Goal: Task Accomplishment & Management: Use online tool/utility

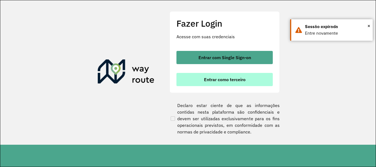
click at [240, 77] on button "Entrar como terceiro" at bounding box center [224, 79] width 96 height 13
click at [238, 81] on span "Entrar como terceiro" at bounding box center [225, 79] width 42 height 4
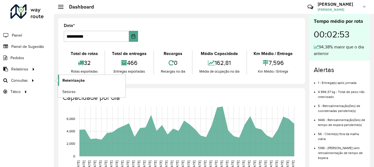
click at [86, 80] on link "Roteirização" at bounding box center [91, 80] width 67 height 11
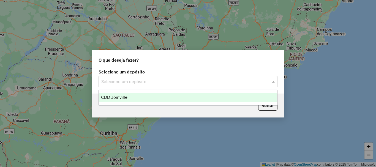
click at [250, 84] on input "text" at bounding box center [182, 81] width 162 height 7
click at [238, 96] on div "CDD Joinville" at bounding box center [188, 97] width 178 height 9
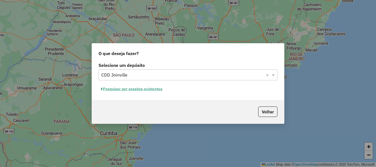
click at [137, 90] on button "Pesquisar por sessões existentes" at bounding box center [131, 89] width 66 height 9
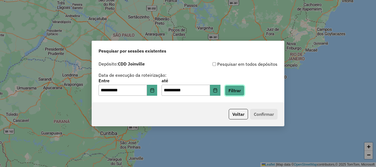
click at [244, 90] on button "Filtrar" at bounding box center [235, 90] width 20 height 10
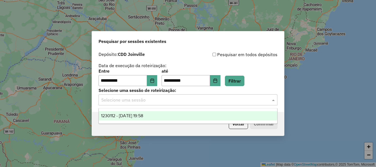
click at [236, 101] on input "text" at bounding box center [182, 100] width 162 height 7
click at [220, 113] on div "1230112 - 15/08/2025 19:58" at bounding box center [188, 115] width 178 height 9
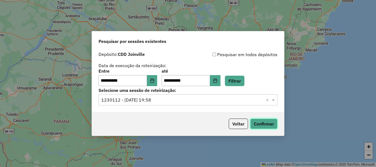
click at [266, 124] on button "Confirmar" at bounding box center [263, 123] width 27 height 10
click at [154, 79] on icon "Choose Date" at bounding box center [152, 80] width 4 height 4
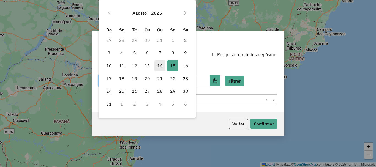
click at [163, 65] on span "14" at bounding box center [159, 65] width 11 height 11
type input "**********"
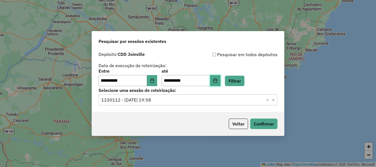
click at [220, 80] on button "Choose Date" at bounding box center [215, 80] width 10 height 11
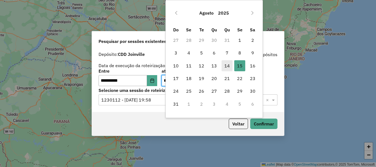
click at [226, 67] on span "14" at bounding box center [226, 65] width 11 height 11
type input "**********"
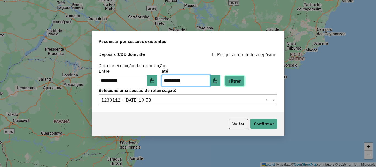
click at [244, 84] on button "Filtrar" at bounding box center [235, 81] width 20 height 10
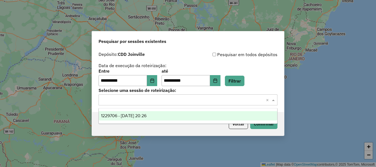
click at [168, 101] on input "text" at bounding box center [182, 100] width 162 height 7
drag, startPoint x: 162, startPoint y: 115, endPoint x: 200, endPoint y: 120, distance: 39.1
click at [162, 115] on div "1229706 - 14/08/2025 20:26" at bounding box center [188, 115] width 178 height 9
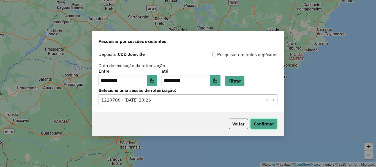
click at [267, 123] on button "Confirmar" at bounding box center [263, 123] width 27 height 10
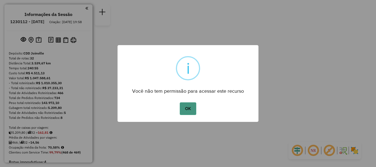
click at [193, 113] on button "OK" at bounding box center [188, 108] width 16 height 13
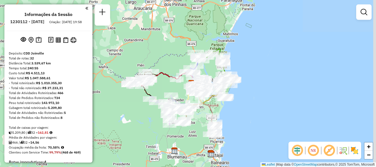
drag, startPoint x: 205, startPoint y: 151, endPoint x: 199, endPoint y: 122, distance: 28.9
click at [199, 122] on div "Janela de atendimento Grade de atendimento Capacidade Transportadoras Veículos …" at bounding box center [188, 83] width 376 height 167
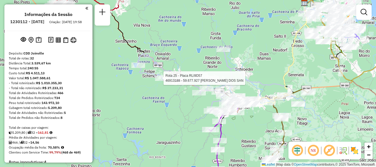
select select "**********"
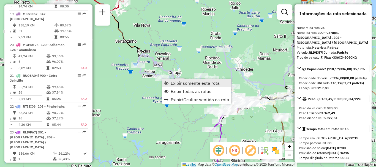
scroll to position [974, 0]
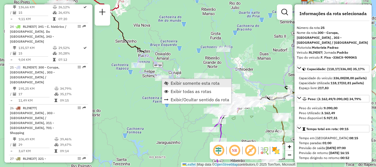
click at [182, 85] on span "Exibir somente esta rota" at bounding box center [194, 83] width 49 height 4
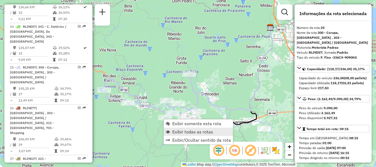
click at [189, 134] on link "Exibir todas as rotas" at bounding box center [198, 132] width 69 height 8
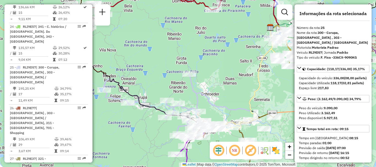
click at [240, 67] on div "Janela de atendimento Grade de atendimento Capacidade Transportadoras Veículos …" at bounding box center [188, 83] width 376 height 167
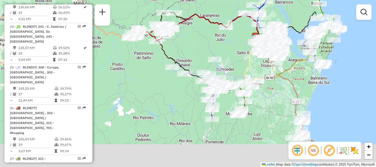
drag, startPoint x: 152, startPoint y: 100, endPoint x: 147, endPoint y: 55, distance: 45.7
click at [147, 55] on div "Janela de atendimento Grade de atendimento Capacidade Transportadoras Veículos …" at bounding box center [188, 83] width 376 height 167
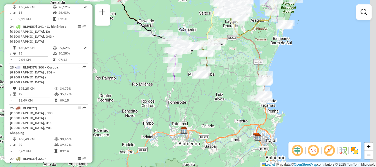
drag, startPoint x: 240, startPoint y: 117, endPoint x: 153, endPoint y: 107, distance: 87.1
click at [154, 107] on div "Janela de atendimento Grade de atendimento Capacidade Transportadoras Veículos …" at bounding box center [188, 83] width 376 height 167
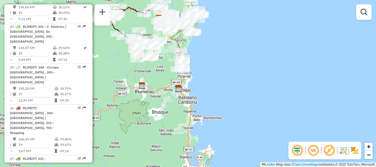
drag, startPoint x: 167, startPoint y: 49, endPoint x: 165, endPoint y: 64, distance: 15.3
click at [165, 64] on div "Janela de atendimento Grade de atendimento Capacidade Transportadoras Veículos …" at bounding box center [188, 83] width 376 height 167
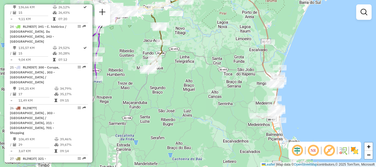
drag, startPoint x: 199, startPoint y: 57, endPoint x: 242, endPoint y: 82, distance: 49.7
click at [240, 84] on div "Janela de atendimento Grade de atendimento Capacidade Transportadoras Veículos …" at bounding box center [188, 83] width 376 height 167
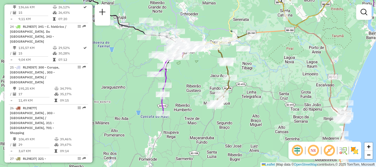
drag, startPoint x: 233, startPoint y: 70, endPoint x: 241, endPoint y: 63, distance: 10.8
click at [259, 77] on div "Janela de atendimento Grade de atendimento Capacidade Transportadoras Veículos …" at bounding box center [188, 83] width 376 height 167
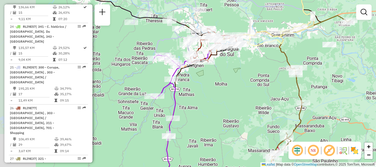
drag, startPoint x: 189, startPoint y: 62, endPoint x: 232, endPoint y: 76, distance: 46.1
click at [232, 76] on div "Janela de atendimento Grade de atendimento Capacidade Transportadoras Veículos …" at bounding box center [188, 83] width 376 height 167
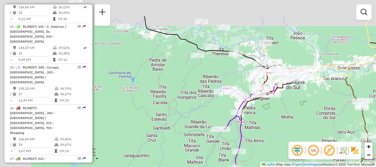
drag, startPoint x: 203, startPoint y: 87, endPoint x: 238, endPoint y: 105, distance: 39.7
click at [271, 120] on div "Janela de atendimento Grade de atendimento Capacidade Transportadoras Veículos …" at bounding box center [188, 83] width 376 height 167
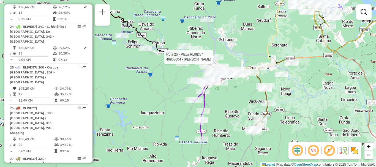
select select "**********"
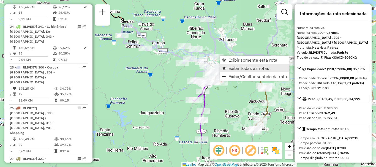
click at [268, 70] on span "Exibir todas as rotas" at bounding box center [248, 68] width 41 height 4
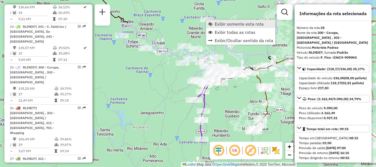
click at [224, 24] on span "Exibir somente esta rota" at bounding box center [238, 24] width 49 height 4
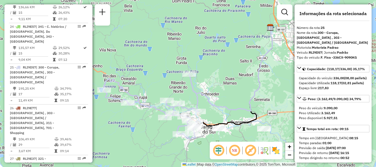
click at [219, 83] on div "Janela de atendimento Grade de atendimento Capacidade Transportadoras Veículos …" at bounding box center [188, 83] width 376 height 167
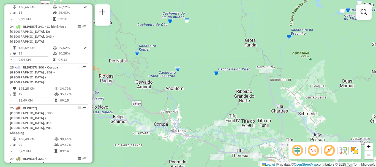
drag, startPoint x: 168, startPoint y: 84, endPoint x: 228, endPoint y: 96, distance: 61.9
click at [230, 98] on div "Janela de atendimento Grade de atendimento Capacidade Transportadoras Veículos …" at bounding box center [188, 83] width 376 height 167
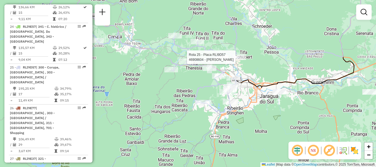
select select "**********"
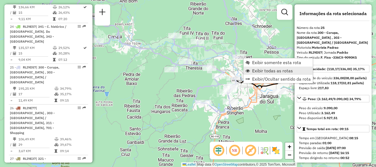
click at [289, 70] on span "Exibir todas as rotas" at bounding box center [272, 70] width 41 height 4
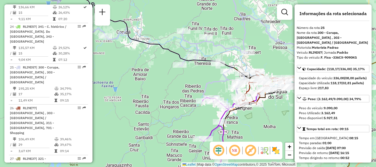
drag, startPoint x: 231, startPoint y: 134, endPoint x: 245, endPoint y: 106, distance: 31.1
click at [258, 118] on div "Janela de atendimento Grade de atendimento Capacidade Transportadoras Veículos …" at bounding box center [188, 83] width 376 height 167
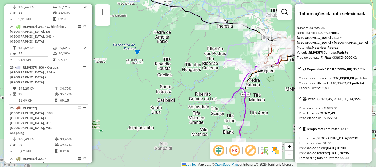
drag, startPoint x: 266, startPoint y: 118, endPoint x: 264, endPoint y: 78, distance: 40.2
click at [268, 79] on div "Janela de atendimento Grade de atendimento Capacidade Transportadoras Veículos …" at bounding box center [188, 83] width 376 height 167
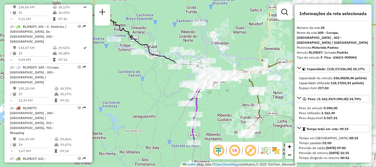
drag, startPoint x: 165, startPoint y: 100, endPoint x: 168, endPoint y: 118, distance: 17.8
click at [135, 114] on div "Janela de atendimento Grade de atendimento Capacidade Transportadoras Veículos …" at bounding box center [188, 83] width 376 height 167
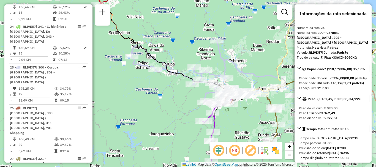
drag, startPoint x: 241, startPoint y: 117, endPoint x: 248, endPoint y: 117, distance: 7.4
click at [248, 117] on div "Janela de atendimento Grade de atendimento Capacidade Transportadoras Veículos …" at bounding box center [188, 83] width 376 height 167
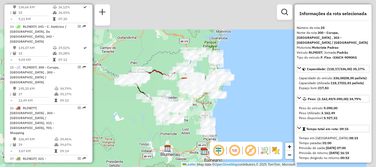
drag, startPoint x: 265, startPoint y: 70, endPoint x: 224, endPoint y: 119, distance: 63.8
click at [227, 119] on div "Janela de atendimento Grade de atendimento Capacidade Transportadoras Veículos …" at bounding box center [188, 83] width 376 height 167
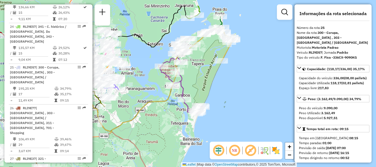
drag, startPoint x: 202, startPoint y: 41, endPoint x: 221, endPoint y: 76, distance: 39.8
click at [221, 76] on div "Janela de atendimento Grade de atendimento Capacidade Transportadoras Veículos …" at bounding box center [188, 83] width 376 height 167
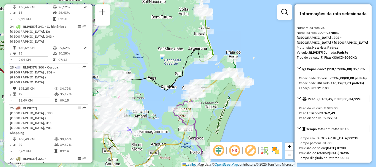
drag, startPoint x: 210, startPoint y: 77, endPoint x: 217, endPoint y: 110, distance: 33.9
click at [217, 110] on div "Janela de atendimento Grade de atendimento Capacidade Transportadoras Veículos …" at bounding box center [188, 83] width 376 height 167
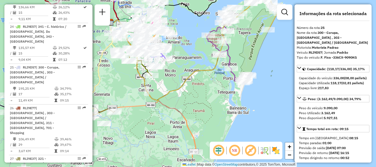
drag, startPoint x: 176, startPoint y: 126, endPoint x: 176, endPoint y: 77, distance: 49.2
click at [176, 73] on div "Janela de atendimento Grade de atendimento Capacidade Transportadoras Veículos …" at bounding box center [188, 83] width 376 height 167
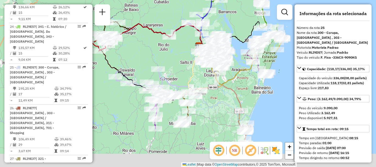
drag, startPoint x: 153, startPoint y: 136, endPoint x: 173, endPoint y: 113, distance: 30.3
click at [208, 112] on div "Janela de atendimento Grade de atendimento Capacidade Transportadoras Veículos …" at bounding box center [188, 83] width 376 height 167
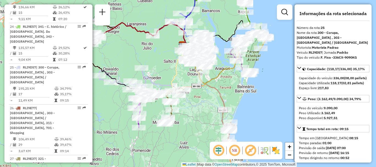
drag, startPoint x: 225, startPoint y: 124, endPoint x: 201, endPoint y: 129, distance: 24.6
click at [200, 130] on div "Janela de atendimento Grade de atendimento Capacidade Transportadoras Veículos …" at bounding box center [188, 83] width 376 height 167
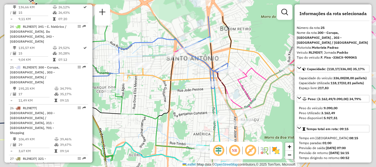
drag, startPoint x: 188, startPoint y: 64, endPoint x: 189, endPoint y: 89, distance: 25.3
click at [189, 90] on icon at bounding box center [274, 122] width 295 height 148
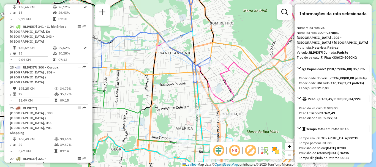
drag, startPoint x: 189, startPoint y: 89, endPoint x: 152, endPoint y: 51, distance: 52.5
click at [151, 50] on icon at bounding box center [253, 105] width 288 height 126
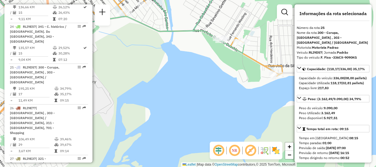
drag, startPoint x: 234, startPoint y: 68, endPoint x: 206, endPoint y: 69, distance: 28.9
click at [204, 72] on div "Janela de atendimento Grade de atendimento Capacidade Transportadoras Veículos …" at bounding box center [188, 83] width 376 height 167
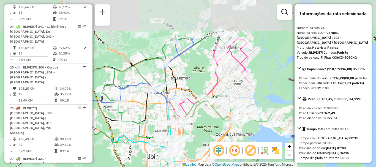
drag, startPoint x: 207, startPoint y: 32, endPoint x: 272, endPoint y: 76, distance: 77.7
click at [272, 76] on div "Janela de atendimento Grade de atendimento Capacidade Transportadoras Veículos …" at bounding box center [188, 83] width 376 height 167
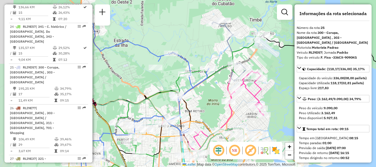
drag, startPoint x: 254, startPoint y: 57, endPoint x: 271, endPoint y: 97, distance: 43.6
click at [271, 97] on div "Janela de atendimento Grade de atendimento Capacidade Transportadoras Veículos …" at bounding box center [188, 83] width 376 height 167
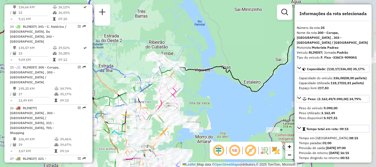
click at [191, 90] on div "Janela de atendimento Grade de atendimento Capacidade Transportadoras Veículos …" at bounding box center [188, 83] width 376 height 167
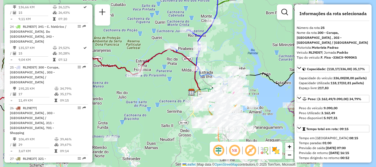
drag, startPoint x: 184, startPoint y: 125, endPoint x: 214, endPoint y: 56, distance: 74.9
click at [214, 55] on div "Janela de atendimento Grade de atendimento Capacidade Transportadoras Veículos …" at bounding box center [188, 83] width 376 height 167
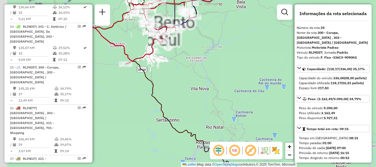
drag, startPoint x: 155, startPoint y: 29, endPoint x: 259, endPoint y: 47, distance: 105.9
click at [260, 45] on div "Janela de atendimento Grade de atendimento Capacidade Transportadoras Veículos …" at bounding box center [188, 83] width 376 height 167
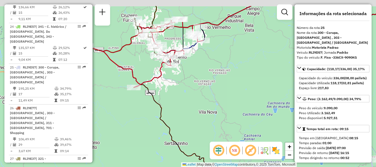
drag, startPoint x: 200, startPoint y: 36, endPoint x: 210, endPoint y: 64, distance: 29.8
click at [210, 65] on div "Janela de atendimento Grade de atendimento Capacidade Transportadoras Veículos …" at bounding box center [188, 83] width 376 height 167
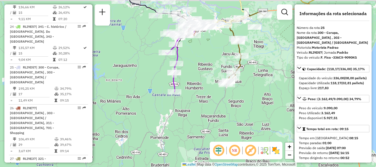
drag, startPoint x: 267, startPoint y: 98, endPoint x: 242, endPoint y: 114, distance: 29.8
click at [242, 114] on div "Janela de atendimento Grade de atendimento Capacidade Transportadoras Veículos …" at bounding box center [188, 83] width 376 height 167
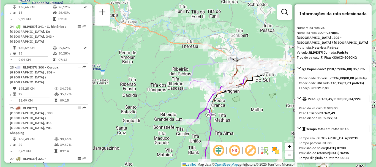
drag, startPoint x: 226, startPoint y: 54, endPoint x: 236, endPoint y: 96, distance: 43.9
click at [236, 96] on div "Janela de atendimento Grade de atendimento Capacidade Transportadoras Veículos …" at bounding box center [188, 83] width 376 height 167
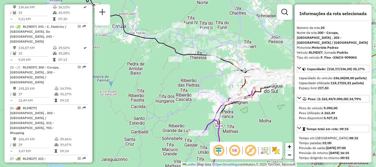
drag, startPoint x: 283, startPoint y: 100, endPoint x: 244, endPoint y: 108, distance: 40.5
click at [244, 109] on div "Janela de atendimento Grade de atendimento Capacidade Transportadoras Veículos …" at bounding box center [188, 83] width 376 height 167
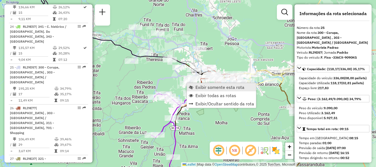
click at [211, 88] on span "Exibir somente esta rota" at bounding box center [219, 87] width 49 height 4
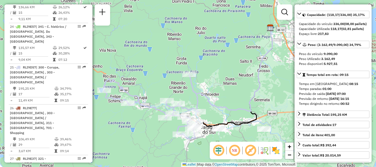
scroll to position [55, 0]
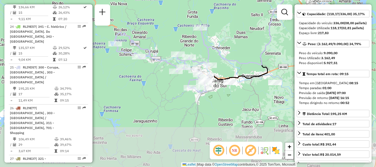
drag, startPoint x: 210, startPoint y: 83, endPoint x: 218, endPoint y: 42, distance: 42.1
click at [218, 42] on div "Janela de atendimento Grade de atendimento Capacidade Transportadoras Veículos …" at bounding box center [188, 83] width 376 height 167
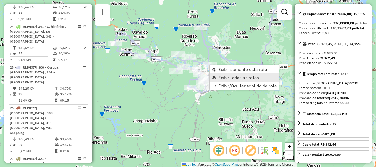
click at [230, 79] on span "Exibir todas as rotas" at bounding box center [238, 77] width 41 height 4
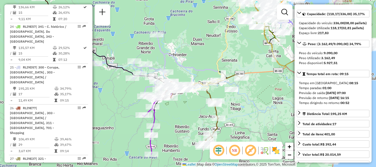
drag, startPoint x: 234, startPoint y: 105, endPoint x: 191, endPoint y: 107, distance: 43.2
click at [190, 112] on div "Janela de atendimento Grade de atendimento Capacidade Transportadoras Veículos …" at bounding box center [188, 83] width 376 height 167
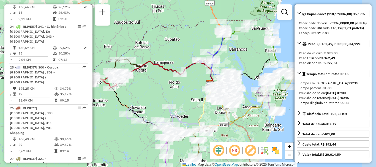
drag, startPoint x: 194, startPoint y: 47, endPoint x: 180, endPoint y: 95, distance: 50.0
click at [180, 95] on div "Janela de atendimento Grade de atendimento Capacidade Transportadoras Veículos …" at bounding box center [188, 83] width 376 height 167
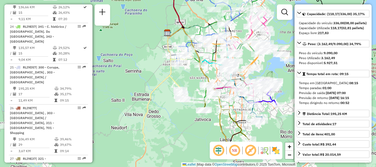
drag, startPoint x: 200, startPoint y: 103, endPoint x: 185, endPoint y: 69, distance: 36.9
click at [185, 69] on div "Janela de atendimento Grade de atendimento Capacidade Transportadoras Veículos …" at bounding box center [188, 83] width 376 height 167
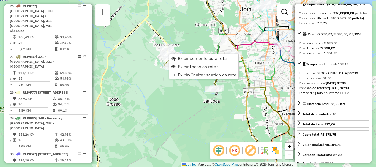
scroll to position [1081, 0]
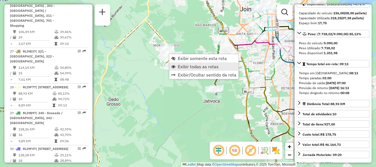
click at [181, 67] on span "Exibir todas as rotas" at bounding box center [198, 66] width 41 height 4
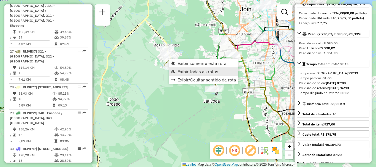
click at [182, 72] on span "Exibir todas as rotas" at bounding box center [197, 71] width 41 height 4
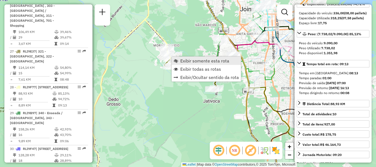
click at [183, 64] on link "Exibir somente esta rota" at bounding box center [206, 61] width 69 height 8
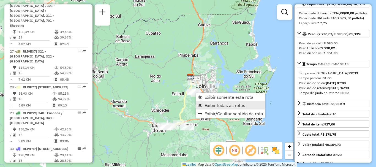
click at [206, 106] on span "Exibir todas as rotas" at bounding box center [224, 105] width 41 height 4
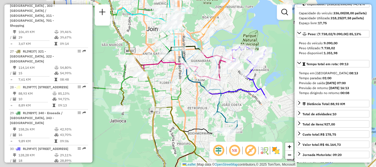
drag, startPoint x: 203, startPoint y: 73, endPoint x: 274, endPoint y: 77, distance: 71.3
click at [274, 77] on div "Janela de atendimento Grade de atendimento Capacidade Transportadoras Veículos …" at bounding box center [188, 83] width 376 height 167
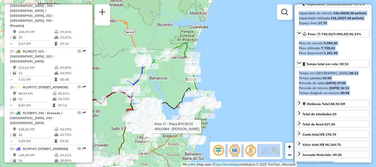
click at [182, 120] on hb-router-mapa "Informações da Sessão 1230112 - 15/08/2025 Criação: 14/08/2025 19:58 Depósito: …" at bounding box center [188, 83] width 376 height 167
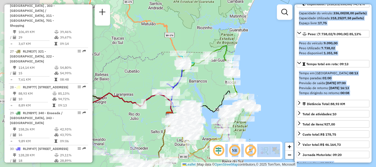
drag, startPoint x: 183, startPoint y: 92, endPoint x: 196, endPoint y: 91, distance: 13.5
click at [196, 91] on div "Janela de atendimento Grade de atendimento Capacidade Transportadoras Veículos …" at bounding box center [188, 83] width 376 height 167
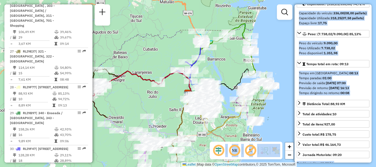
drag, startPoint x: 147, startPoint y: 129, endPoint x: 167, endPoint y: 105, distance: 31.4
click at [167, 104] on div "Janela de atendimento Grade de atendimento Capacidade Transportadoras Veículos …" at bounding box center [188, 83] width 376 height 167
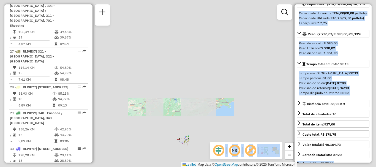
click at [231, 108] on div "Janela de atendimento Grade de atendimento Capacidade Transportadoras Veículos …" at bounding box center [188, 83] width 376 height 167
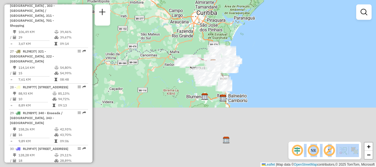
drag, startPoint x: 183, startPoint y: 117, endPoint x: 259, endPoint y: 49, distance: 102.2
click at [259, 49] on div "Janela de atendimento Grade de atendimento Capacidade Transportadoras Veículos …" at bounding box center [188, 83] width 376 height 167
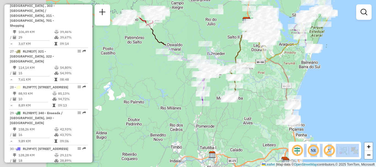
drag, startPoint x: 125, startPoint y: 98, endPoint x: 231, endPoint y: 131, distance: 111.0
click at [236, 132] on div "Janela de atendimento Grade de atendimento Capacidade Transportadoras Veículos …" at bounding box center [188, 83] width 376 height 167
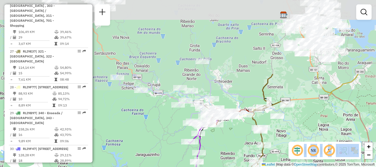
drag, startPoint x: 233, startPoint y: 49, endPoint x: 216, endPoint y: 150, distance: 102.1
click at [217, 147] on div "Janela de atendimento Grade de atendimento Capacidade Transportadoras Veículos …" at bounding box center [188, 83] width 376 height 167
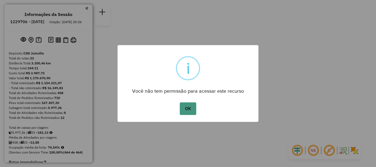
click at [183, 110] on button "OK" at bounding box center [188, 108] width 16 height 13
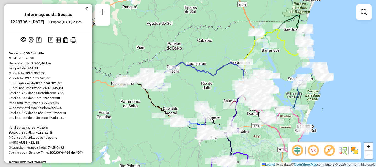
drag, startPoint x: 134, startPoint y: 147, endPoint x: 184, endPoint y: 147, distance: 50.3
click at [184, 147] on div "Janela de atendimento Grade de atendimento Capacidade Transportadoras Veículos …" at bounding box center [188, 83] width 376 height 167
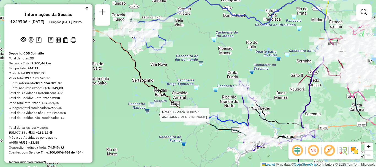
select select "**********"
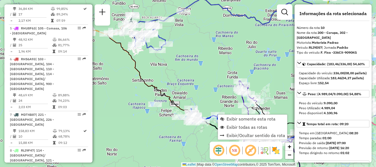
scroll to position [527, 0]
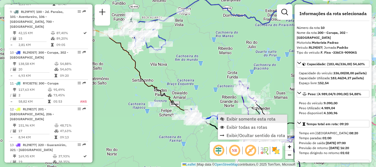
click at [246, 122] on link "Exibir somente esta rota" at bounding box center [252, 119] width 69 height 8
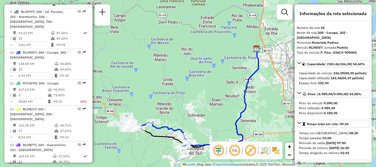
drag, startPoint x: 159, startPoint y: 115, endPoint x: 177, endPoint y: 112, distance: 18.7
click at [185, 107] on div "Janela de atendimento Grade de atendimento Capacidade Transportadoras Veículos …" at bounding box center [188, 83] width 376 height 167
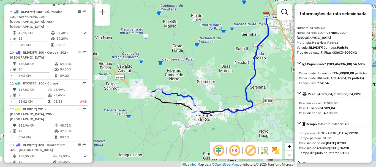
drag, startPoint x: 188, startPoint y: 81, endPoint x: 186, endPoint y: 44, distance: 37.2
click at [186, 44] on div "Janela de atendimento Grade de atendimento Capacidade Transportadoras Veículos …" at bounding box center [188, 83] width 376 height 167
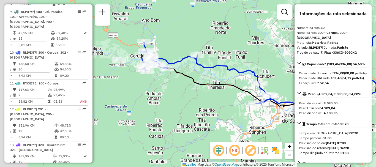
drag, startPoint x: 109, startPoint y: 122, endPoint x: 207, endPoint y: 115, distance: 98.1
click at [209, 118] on div "Janela de atendimento Grade de atendimento Capacidade Transportadoras Veículos …" at bounding box center [188, 83] width 376 height 167
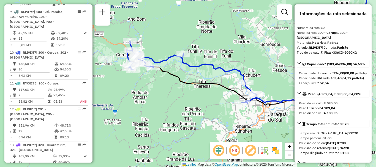
drag, startPoint x: 271, startPoint y: 121, endPoint x: 245, endPoint y: 118, distance: 25.8
click at [245, 118] on div "Janela de atendimento Grade de atendimento Capacidade Transportadoras Veículos …" at bounding box center [188, 83] width 376 height 167
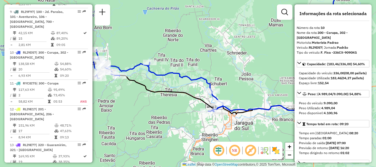
drag, startPoint x: 263, startPoint y: 112, endPoint x: 231, endPoint y: 117, distance: 32.6
click at [231, 118] on div "Janela de atendimento Grade de atendimento Capacidade Transportadoras Veículos …" at bounding box center [188, 83] width 376 height 167
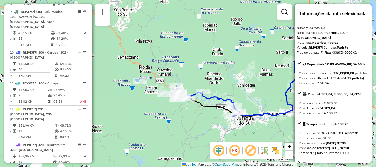
drag, startPoint x: 173, startPoint y: 109, endPoint x: 216, endPoint y: 118, distance: 43.8
click at [216, 119] on div "Janela de atendimento Grade de atendimento Capacidade Transportadoras Veículos …" at bounding box center [188, 83] width 376 height 167
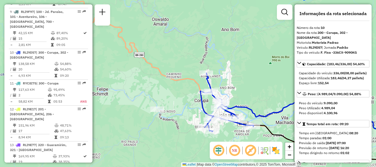
drag, startPoint x: 170, startPoint y: 120, endPoint x: 198, endPoint y: 137, distance: 33.1
click at [185, 147] on div "Janela de atendimento Grade de atendimento Capacidade Transportadoras Veículos …" at bounding box center [188, 83] width 376 height 167
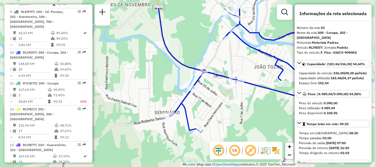
drag, startPoint x: 267, startPoint y: 79, endPoint x: 189, endPoint y: 108, distance: 83.4
click at [189, 108] on div "Janela de atendimento Grade de atendimento Capacidade Transportadoras Veículos …" at bounding box center [188, 83] width 376 height 167
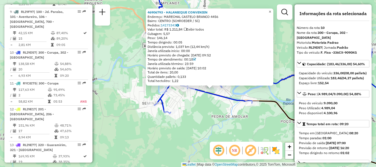
click at [271, 9] on span "×" at bounding box center [269, 11] width 2 height 5
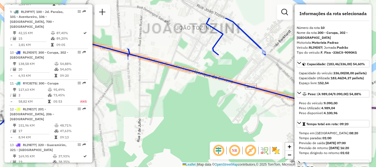
drag, startPoint x: 210, startPoint y: 66, endPoint x: 227, endPoint y: 73, distance: 18.0
click at [219, 96] on div "Janela de atendimento Grade de atendimento Capacidade Transportadoras Veículos …" at bounding box center [188, 83] width 376 height 167
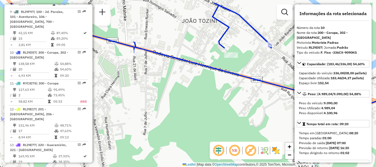
drag, startPoint x: 225, startPoint y: 87, endPoint x: 229, endPoint y: 117, distance: 30.0
click at [230, 119] on div "Janela de atendimento Grade de atendimento Capacidade Transportadoras Veículos …" at bounding box center [188, 83] width 376 height 167
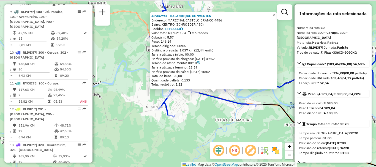
drag, startPoint x: 231, startPoint y: 111, endPoint x: 221, endPoint y: 120, distance: 14.4
click at [221, 120] on div "46906793 - HALANBIQUE CONVENIEN Endereço: MARECHAL CASTELO BRANCO 4456 Bairro: …" at bounding box center [188, 83] width 376 height 167
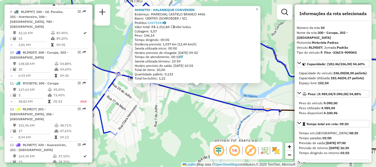
drag, startPoint x: 215, startPoint y: 100, endPoint x: 227, endPoint y: 120, distance: 24.0
click at [227, 120] on div "46906793 - HALANBIQUE CONVENIEN Endereço: MARECHAL CASTELO BRANCO 4456 Bairro: …" at bounding box center [188, 83] width 376 height 167
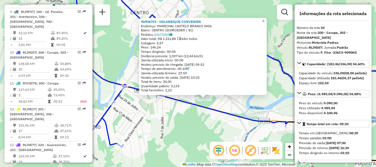
click at [264, 20] on span "×" at bounding box center [263, 21] width 2 height 5
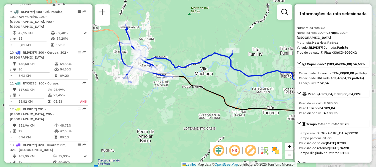
drag, startPoint x: 252, startPoint y: 130, endPoint x: 184, endPoint y: 98, distance: 74.9
click at [184, 98] on div "Janela de atendimento Grade de atendimento Capacidade Transportadoras Veículos …" at bounding box center [188, 83] width 376 height 167
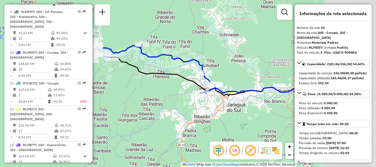
drag, startPoint x: 258, startPoint y: 120, endPoint x: 163, endPoint y: 92, distance: 98.8
click at [163, 92] on div "Janela de atendimento Grade de atendimento Capacidade Transportadoras Veículos …" at bounding box center [188, 83] width 376 height 167
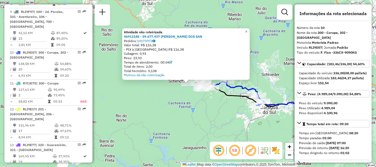
click at [253, 31] on div "Atividade não roteirizada 46913188 - 59.677.927 KAIO HENRIQUE CERBELO DOS SAN P…" at bounding box center [188, 83] width 376 height 167
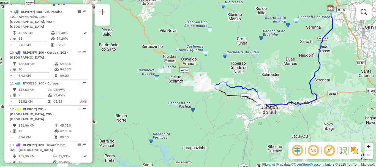
click at [250, 32] on div "Janela de atendimento Grade de atendimento Capacidade Transportadoras Veículos …" at bounding box center [188, 83] width 376 height 167
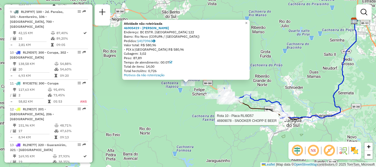
select select "**********"
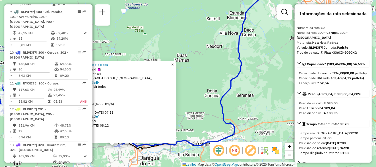
click at [173, 63] on span "×" at bounding box center [172, 64] width 2 height 5
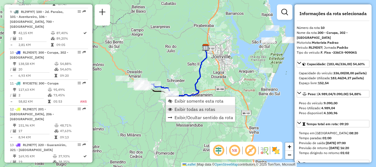
click at [183, 111] on span "Exibir todas as rotas" at bounding box center [194, 109] width 41 height 4
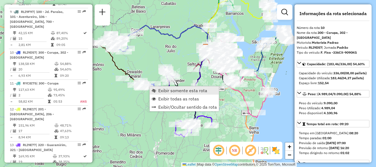
click at [176, 92] on span "Exibir somente esta rota" at bounding box center [182, 90] width 49 height 4
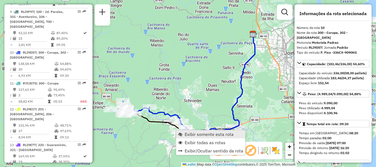
click at [196, 136] on span "Exibir somente esta rota" at bounding box center [208, 134] width 49 height 4
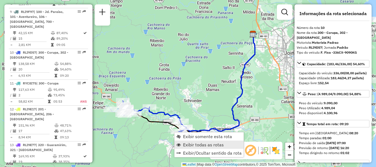
click at [191, 144] on span "Exibir todas as rotas" at bounding box center [203, 144] width 41 height 4
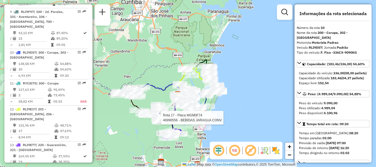
scroll to position [0, 0]
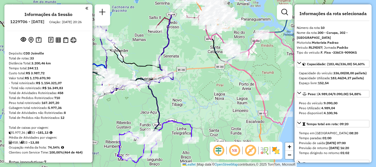
drag, startPoint x: 186, startPoint y: 102, endPoint x: 189, endPoint y: 129, distance: 27.1
click at [216, 133] on div "Janela de atendimento Grade de atendimento Capacidade Transportadoras Veículos …" at bounding box center [188, 83] width 376 height 167
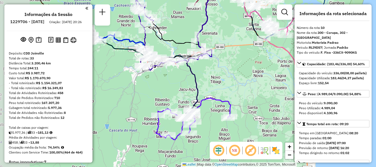
drag, startPoint x: 178, startPoint y: 127, endPoint x: 206, endPoint y: 118, distance: 28.4
click at [209, 107] on div "Janela de atendimento Grade de atendimento Capacidade Transportadoras Veículos …" at bounding box center [188, 83] width 376 height 167
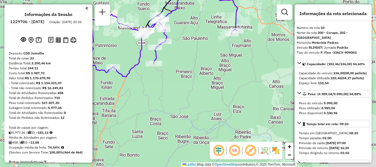
drag, startPoint x: 211, startPoint y: 121, endPoint x: 214, endPoint y: 43, distance: 78.1
click at [214, 43] on div "Janela de atendimento Grade de atendimento Capacidade Transportadoras Veículos …" at bounding box center [188, 83] width 376 height 167
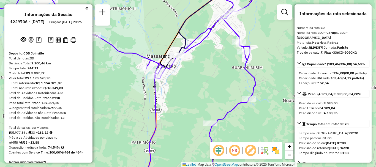
drag, startPoint x: 213, startPoint y: 46, endPoint x: 213, endPoint y: 56, distance: 10.2
click at [214, 68] on div "Janela de atendimento Grade de atendimento Capacidade Transportadoras Veículos …" at bounding box center [188, 83] width 376 height 167
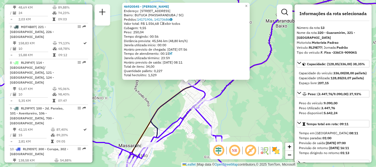
scroll to position [615, 0]
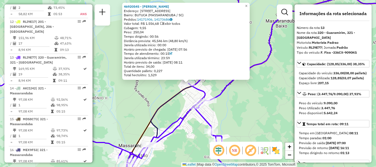
drag, startPoint x: 142, startPoint y: 10, endPoint x: 181, endPoint y: 10, distance: 38.5
click at [181, 10] on div "Endereço: R RUA EMIL TRIBESS 133" at bounding box center [186, 11] width 124 height 4
copy div "R RUA EMIL TRIBESS 133"
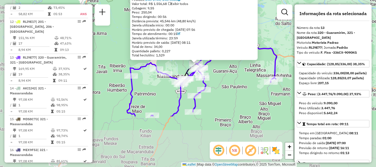
drag, startPoint x: 139, startPoint y: 139, endPoint x: 153, endPoint y: 99, distance: 42.9
click at [153, 99] on div "46920545 - EVERSON RODRIGO BRAA Endereço: R RUA EMIL TRIBESS 133 Bairro: BUTUCA…" at bounding box center [188, 83] width 376 height 167
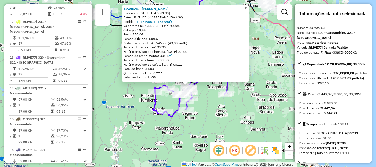
click at [247, 6] on span "×" at bounding box center [245, 8] width 2 height 5
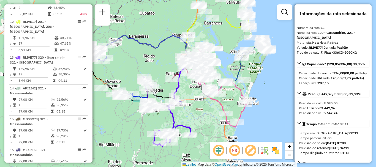
drag, startPoint x: 218, startPoint y: 93, endPoint x: 284, endPoint y: 0, distance: 113.7
click at [213, 106] on div "Janela de atendimento Grade de atendimento Capacidade Transportadoras Veículos …" at bounding box center [188, 83] width 376 height 167
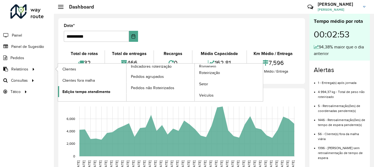
click at [111, 92] on link "Edição tempo atendimento" at bounding box center [92, 91] width 68 height 11
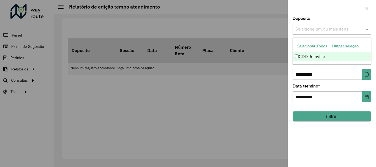
click at [324, 31] on input "text" at bounding box center [329, 29] width 70 height 7
click at [311, 57] on div "CDD Joinville" at bounding box center [332, 56] width 78 height 9
click at [282, 73] on div at bounding box center [188, 83] width 376 height 167
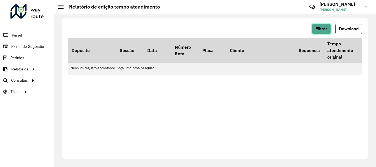
click at [328, 29] on button "Filtrar" at bounding box center [320, 29] width 19 height 10
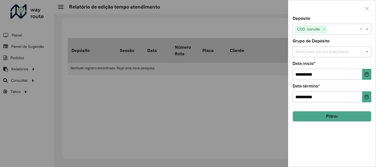
click at [319, 54] on input "text" at bounding box center [329, 52] width 70 height 7
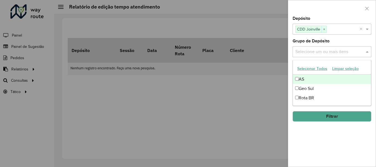
click at [315, 68] on button "Selecionar Todos" at bounding box center [311, 68] width 35 height 9
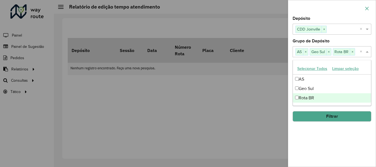
click at [367, 5] on button "button" at bounding box center [366, 8] width 9 height 9
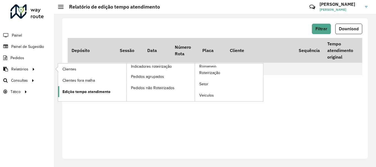
click at [87, 94] on span "Edição tempo atendimento" at bounding box center [86, 92] width 48 height 6
click at [101, 90] on span "Edição tempo atendimento" at bounding box center [86, 92] width 48 height 6
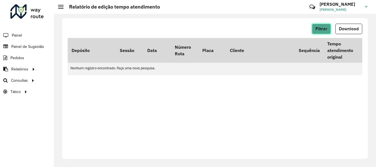
click at [326, 27] on span "Filtrar" at bounding box center [321, 28] width 12 height 5
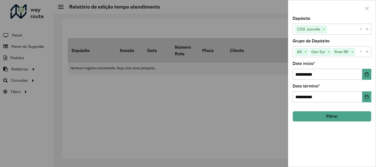
click at [321, 113] on button "Filtrar" at bounding box center [331, 116] width 79 height 10
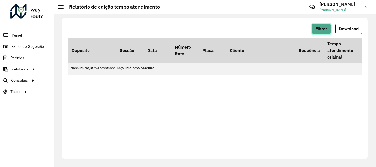
click at [319, 31] on span "Filtrar" at bounding box center [321, 28] width 12 height 5
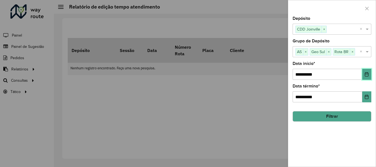
click at [366, 73] on icon "Choose Date" at bounding box center [366, 74] width 4 height 4
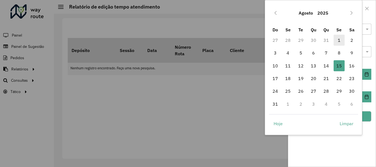
click at [337, 42] on span "1" at bounding box center [338, 40] width 11 height 11
type input "**********"
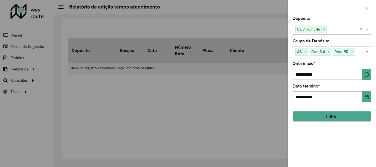
click at [316, 113] on button "Filtrar" at bounding box center [331, 116] width 79 height 10
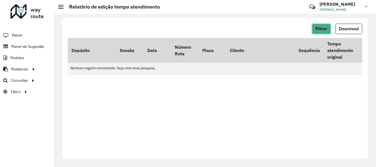
click at [325, 33] on button "Filtrar" at bounding box center [320, 29] width 19 height 10
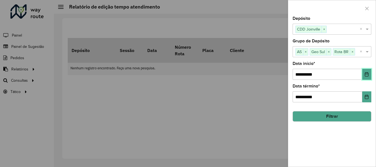
click at [368, 72] on icon "Choose Date" at bounding box center [366, 74] width 4 height 4
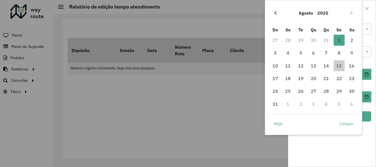
click at [275, 13] on icon "Previous Month" at bounding box center [275, 13] width 2 height 4
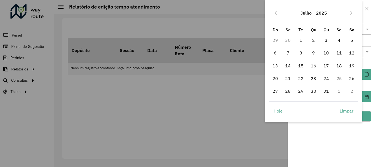
click at [275, 13] on icon "Previous Month" at bounding box center [275, 13] width 2 height 4
click at [280, 40] on td "1" at bounding box center [275, 40] width 13 height 13
click at [277, 41] on span "1" at bounding box center [274, 40] width 11 height 11
type input "**********"
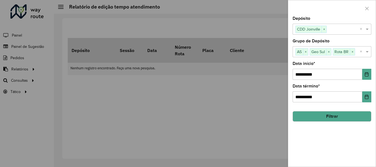
click at [323, 114] on button "Filtrar" at bounding box center [331, 116] width 79 height 10
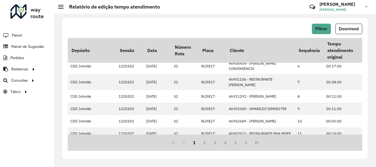
scroll to position [185, 0]
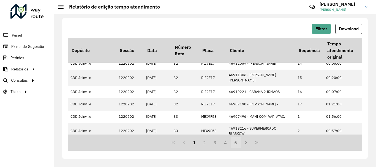
click at [233, 141] on button "5" at bounding box center [235, 142] width 10 height 10
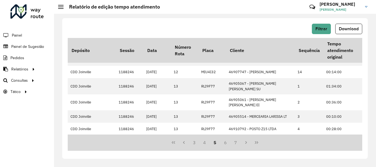
scroll to position [181, 0]
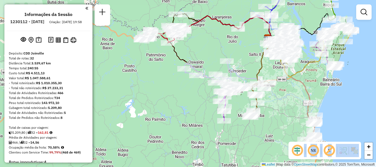
scroll to position [1081, 0]
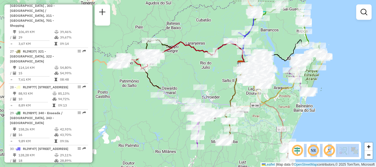
drag, startPoint x: 276, startPoint y: 112, endPoint x: 233, endPoint y: 141, distance: 52.6
click at [234, 141] on div "Janela de atendimento Grade de atendimento Capacidade Transportadoras Veículos …" at bounding box center [188, 83] width 376 height 167
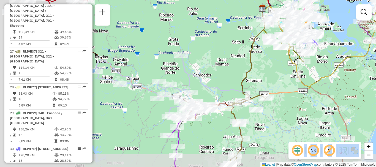
drag, startPoint x: 118, startPoint y: 99, endPoint x: 201, endPoint y: 86, distance: 83.7
click at [201, 86] on icon at bounding box center [222, 50] width 83 height 83
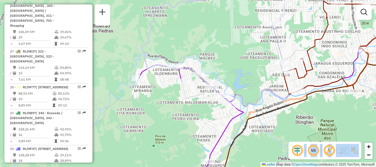
click at [325, 167] on html "Aguarde... Pop-up bloqueado! Seu navegador bloqueou automáticamente a abertura …" at bounding box center [188, 83] width 376 height 167
